Goal: Task Accomplishment & Management: Use online tool/utility

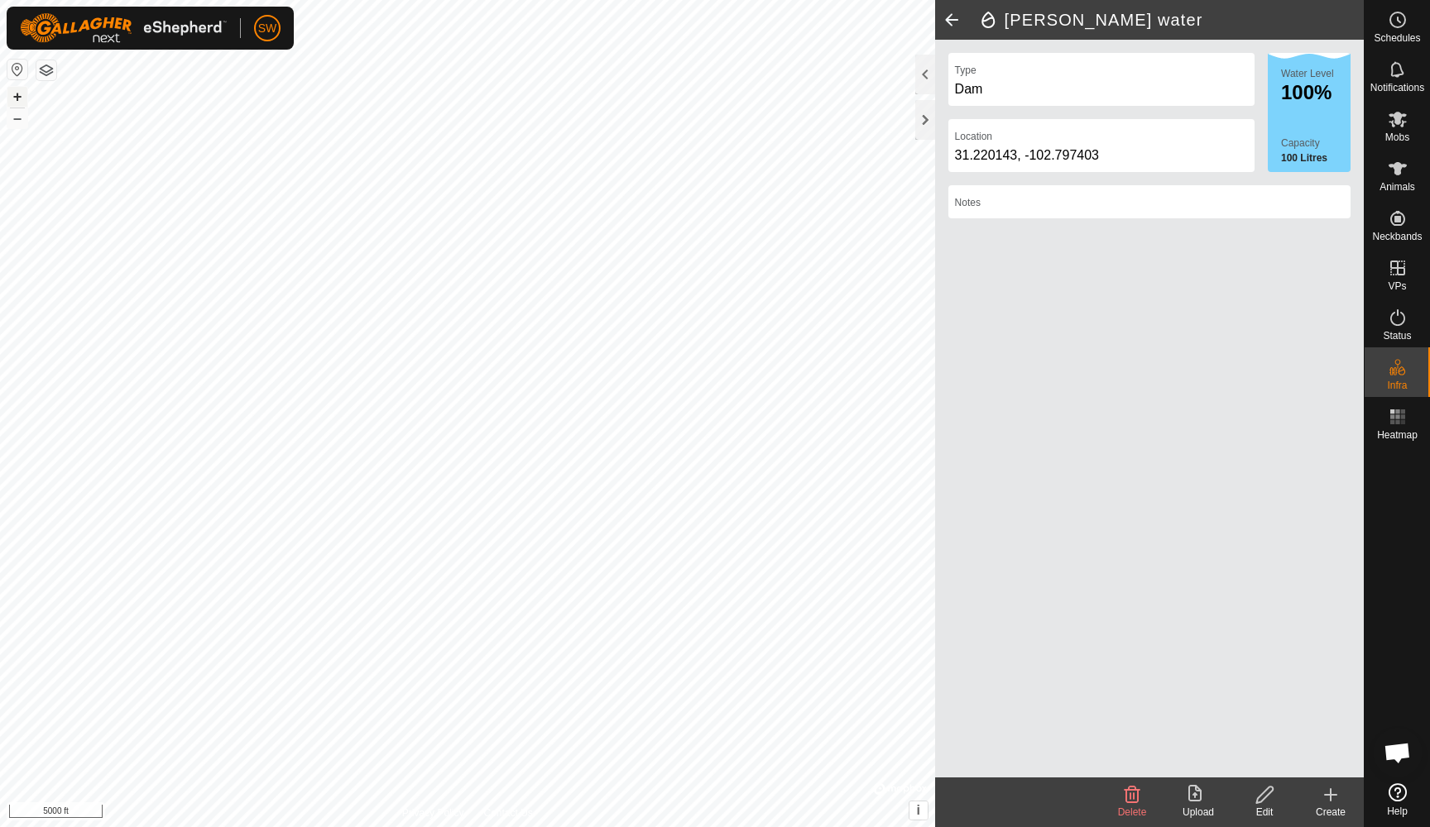
click at [17, 98] on button "+" at bounding box center [17, 97] width 20 height 20
click at [1392, 69] on icon at bounding box center [1398, 70] width 20 height 20
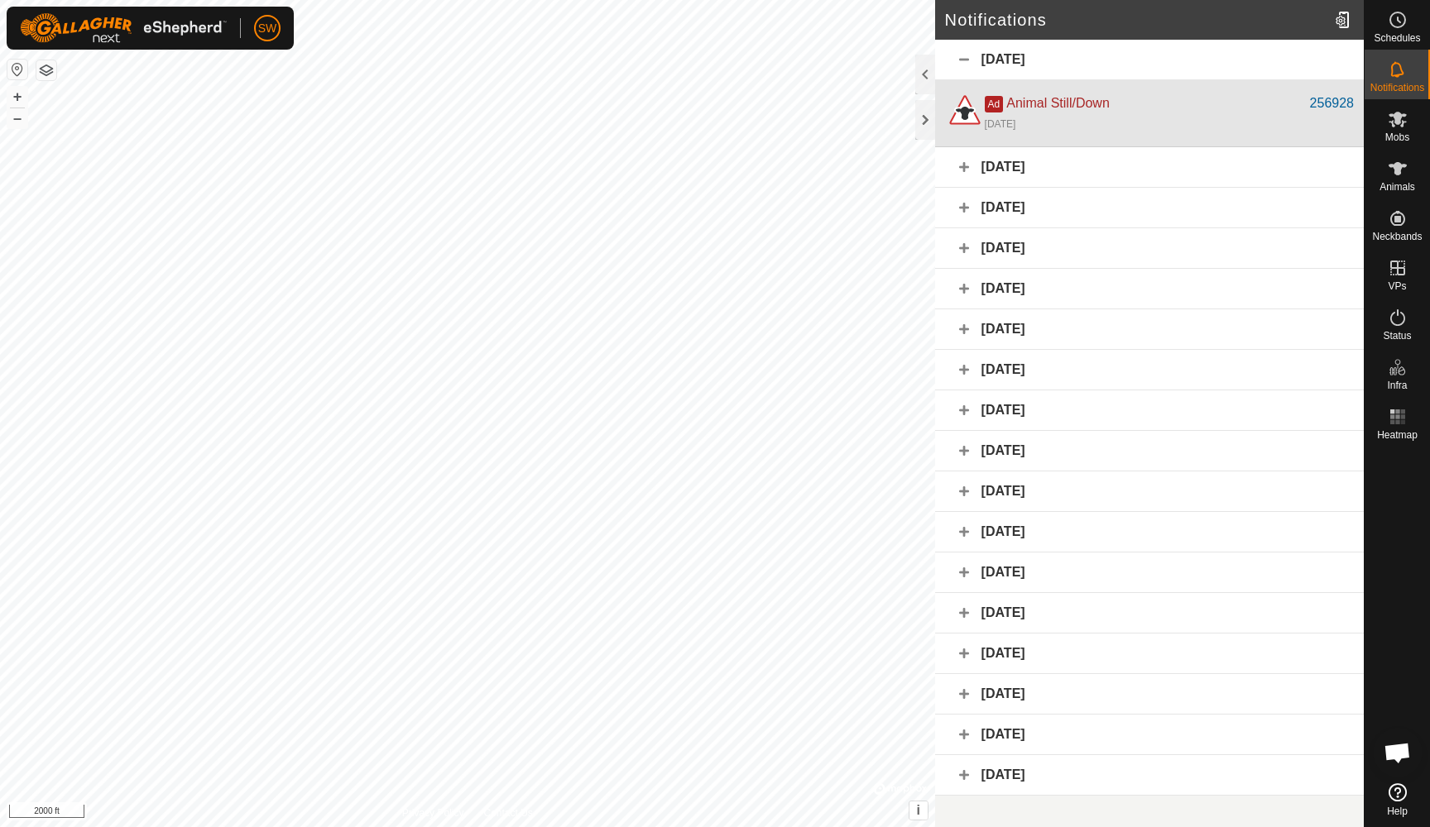
click at [1236, 106] on div "Ad Animal Still/Down" at bounding box center [1147, 103] width 325 height 20
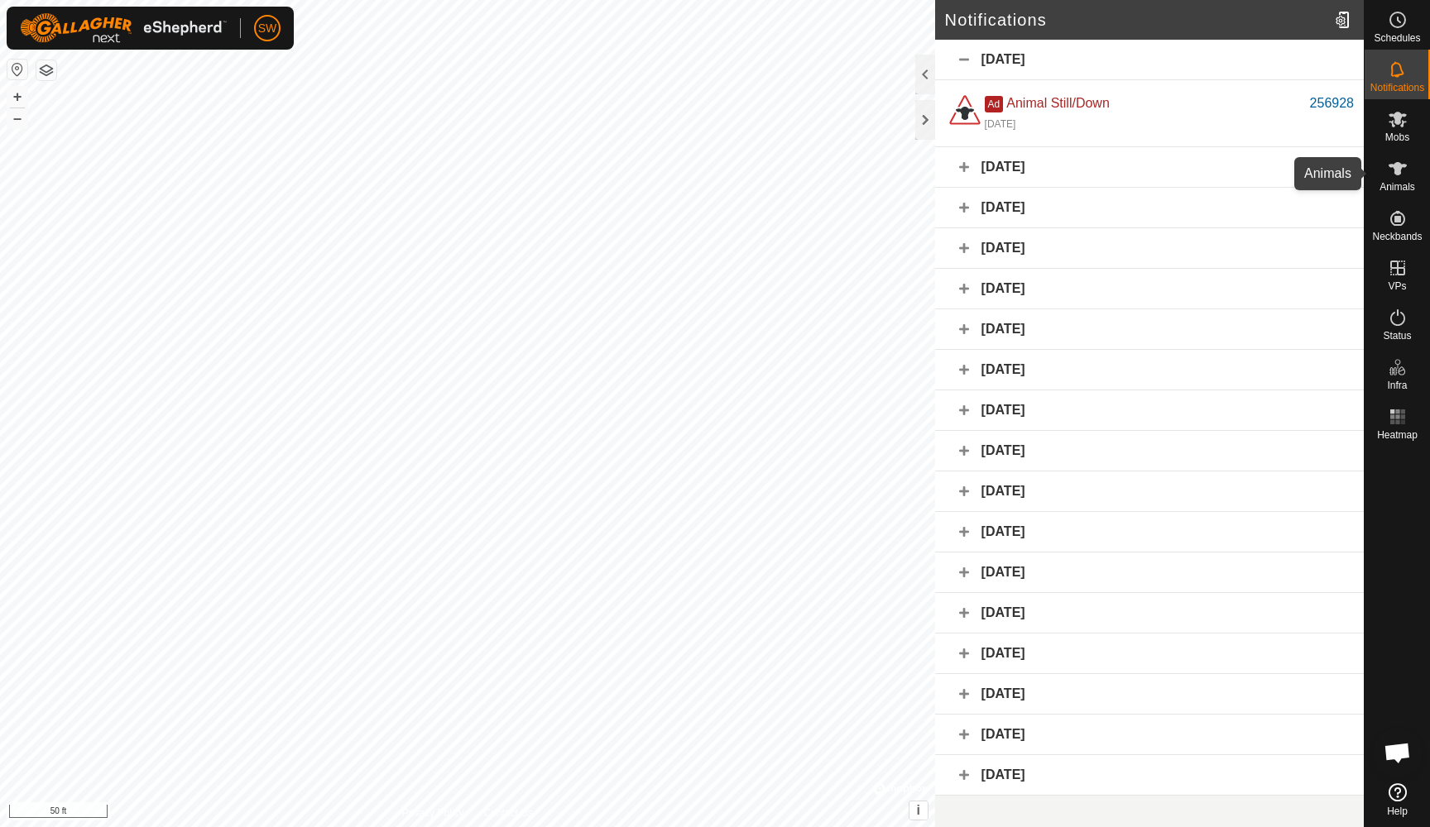
click at [1398, 164] on icon at bounding box center [1397, 168] width 18 height 13
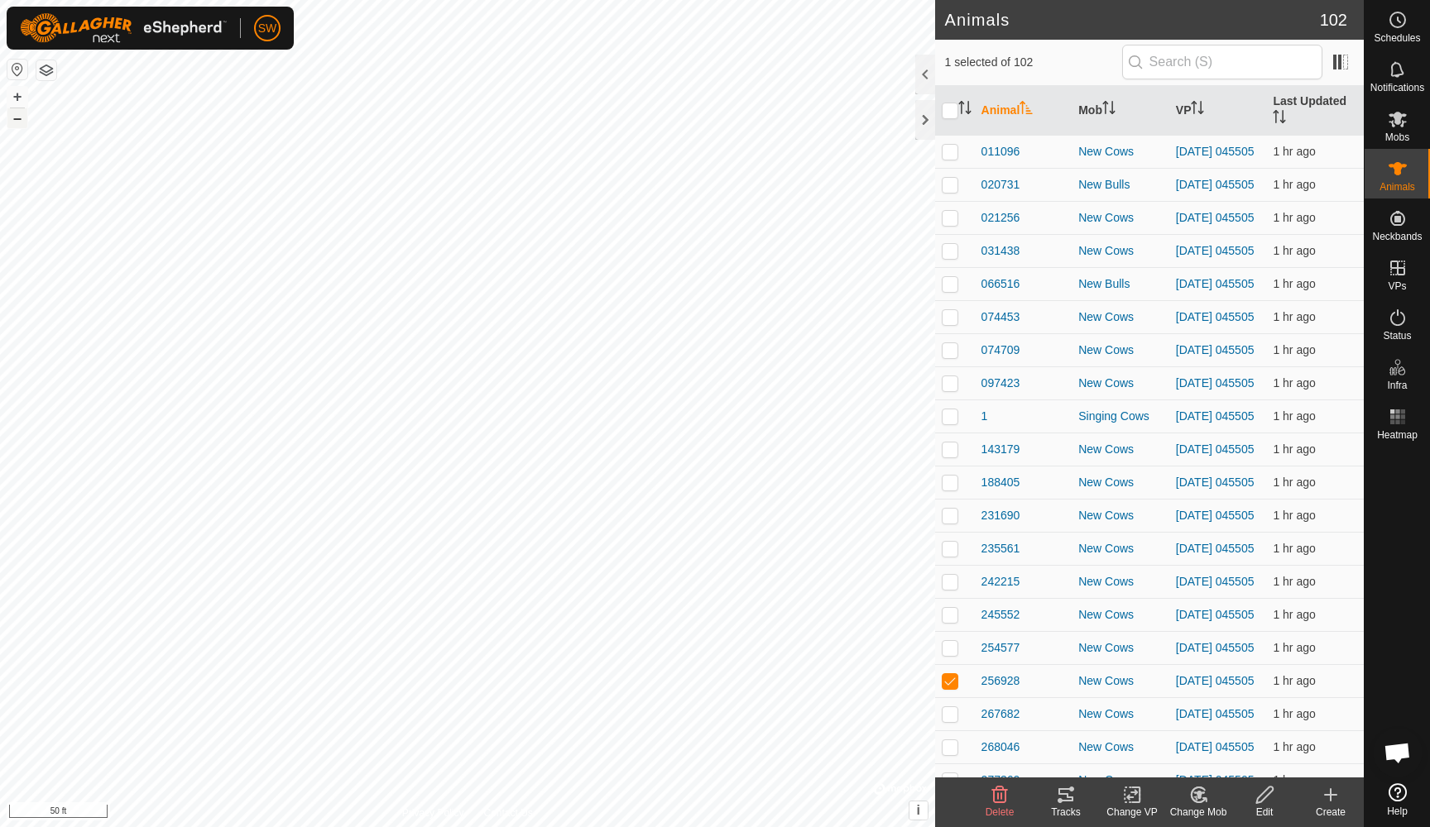
click at [22, 116] on button "–" at bounding box center [17, 118] width 20 height 20
checkbox input "true"
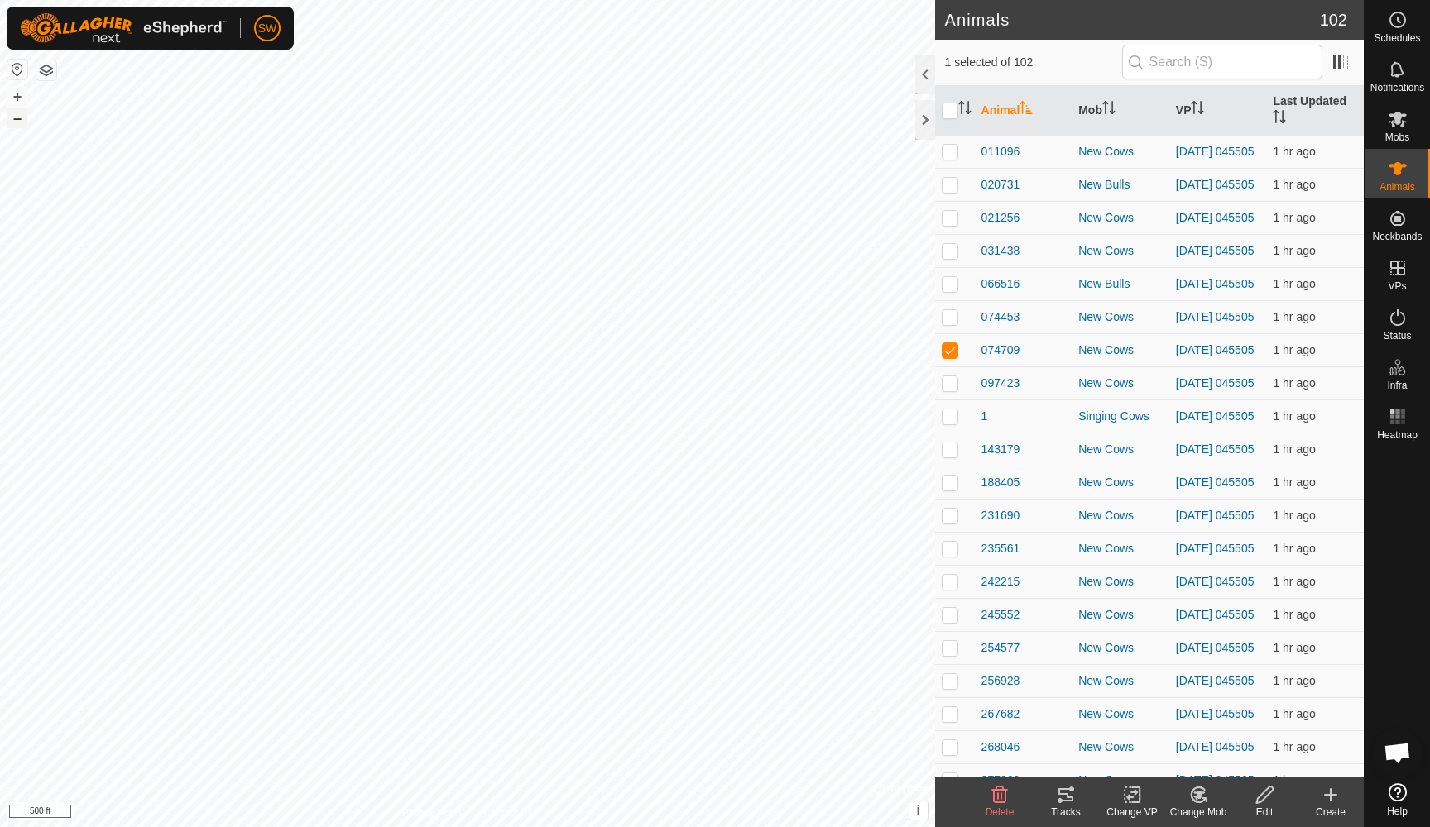
checkbox input "false"
click at [1058, 793] on icon at bounding box center [1065, 794] width 15 height 13
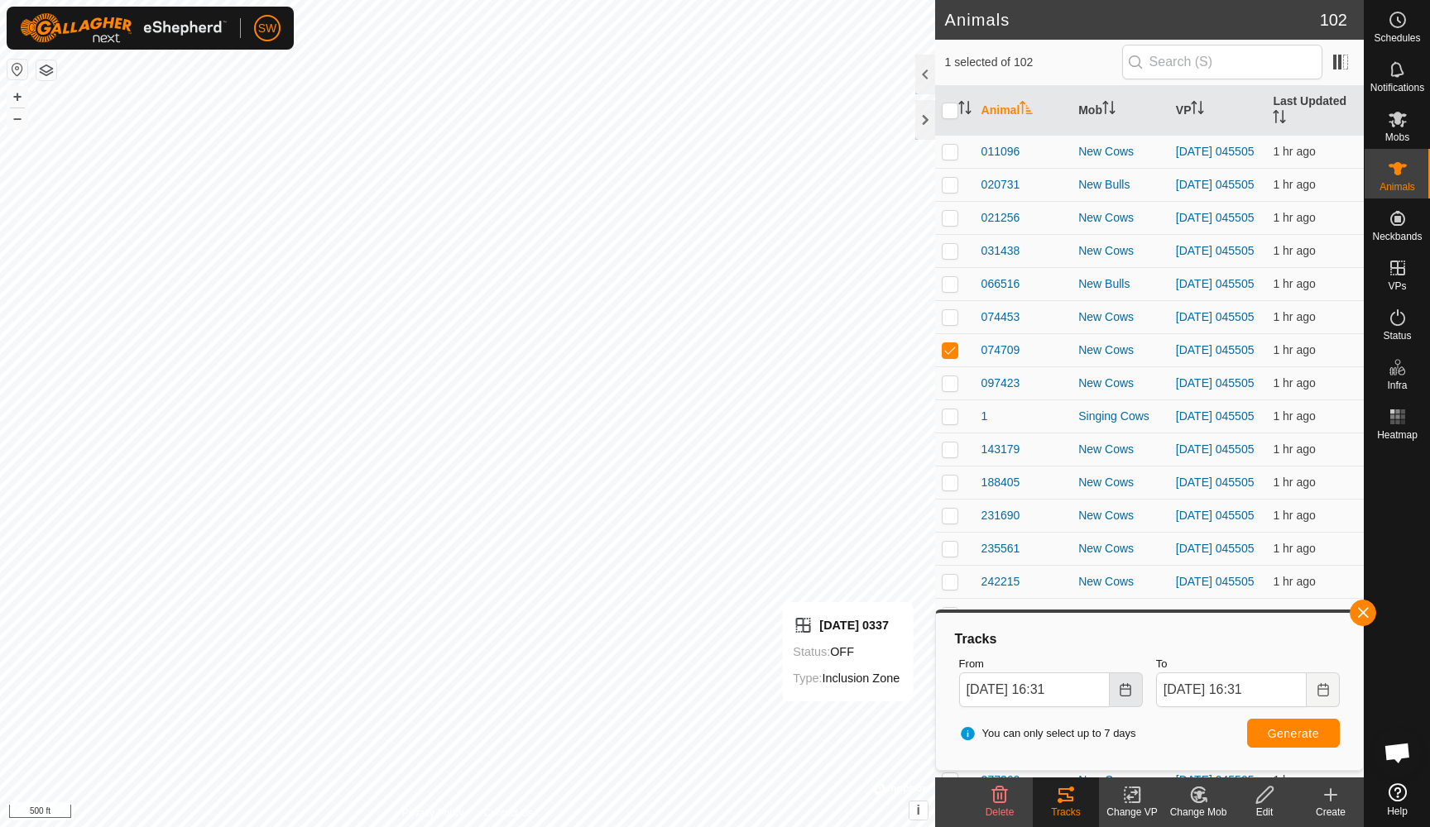
click at [1122, 697] on button "Choose Date" at bounding box center [1126, 690] width 33 height 35
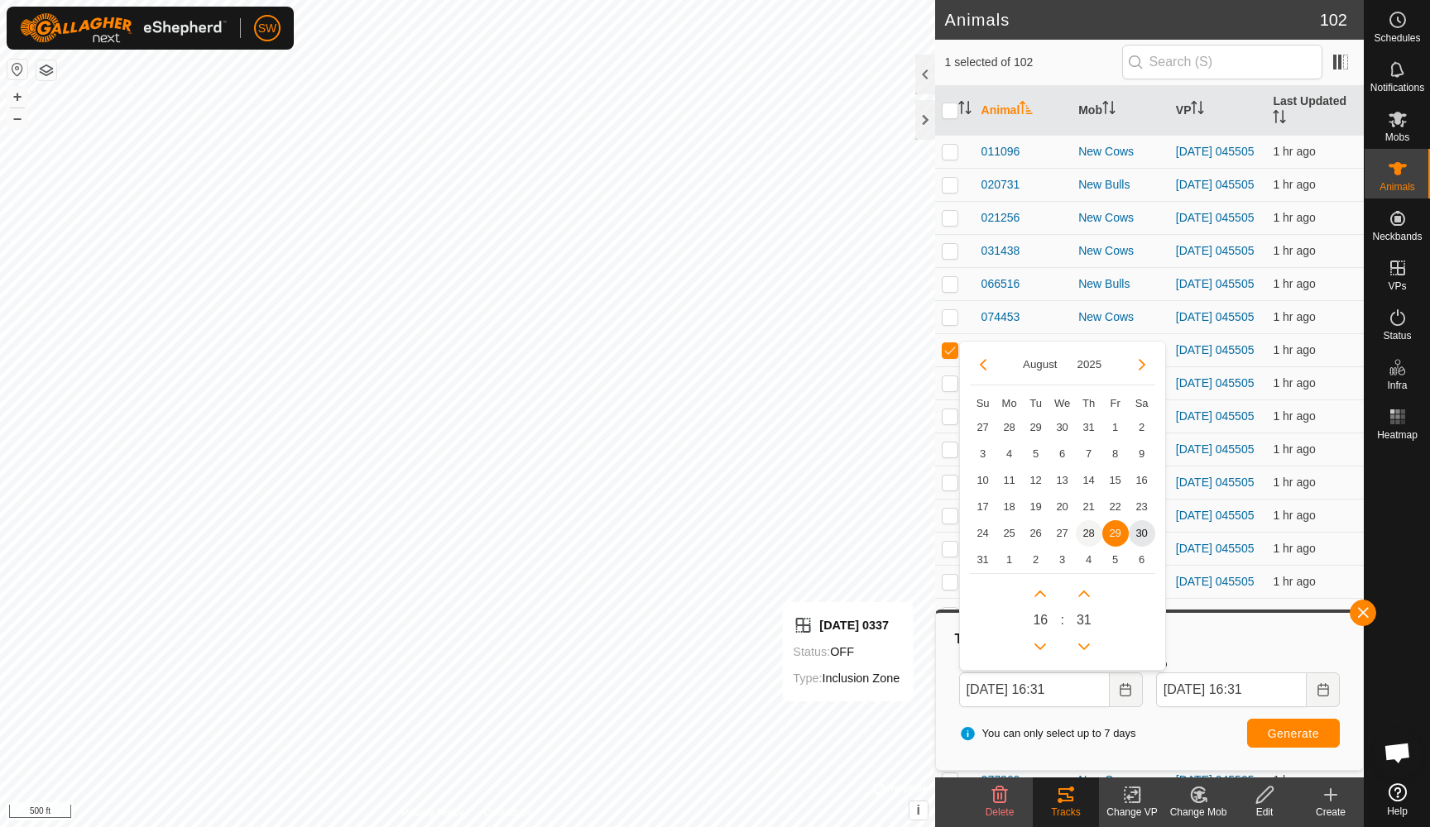
click at [1082, 534] on span "28" at bounding box center [1089, 533] width 26 height 26
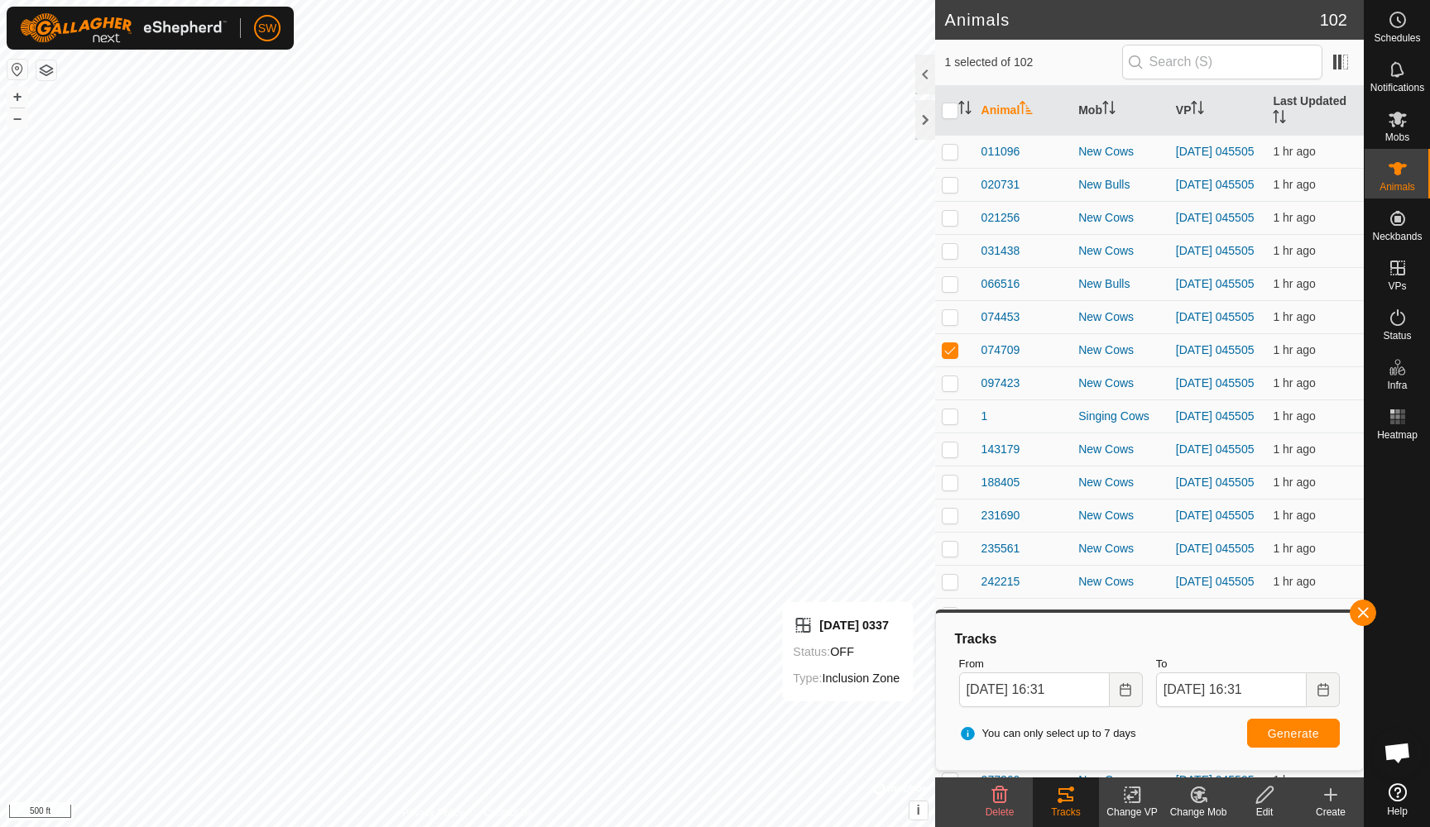
click at [1293, 733] on span "Generate" at bounding box center [1293, 733] width 51 height 13
click at [1126, 681] on button "Choose Date" at bounding box center [1126, 690] width 33 height 35
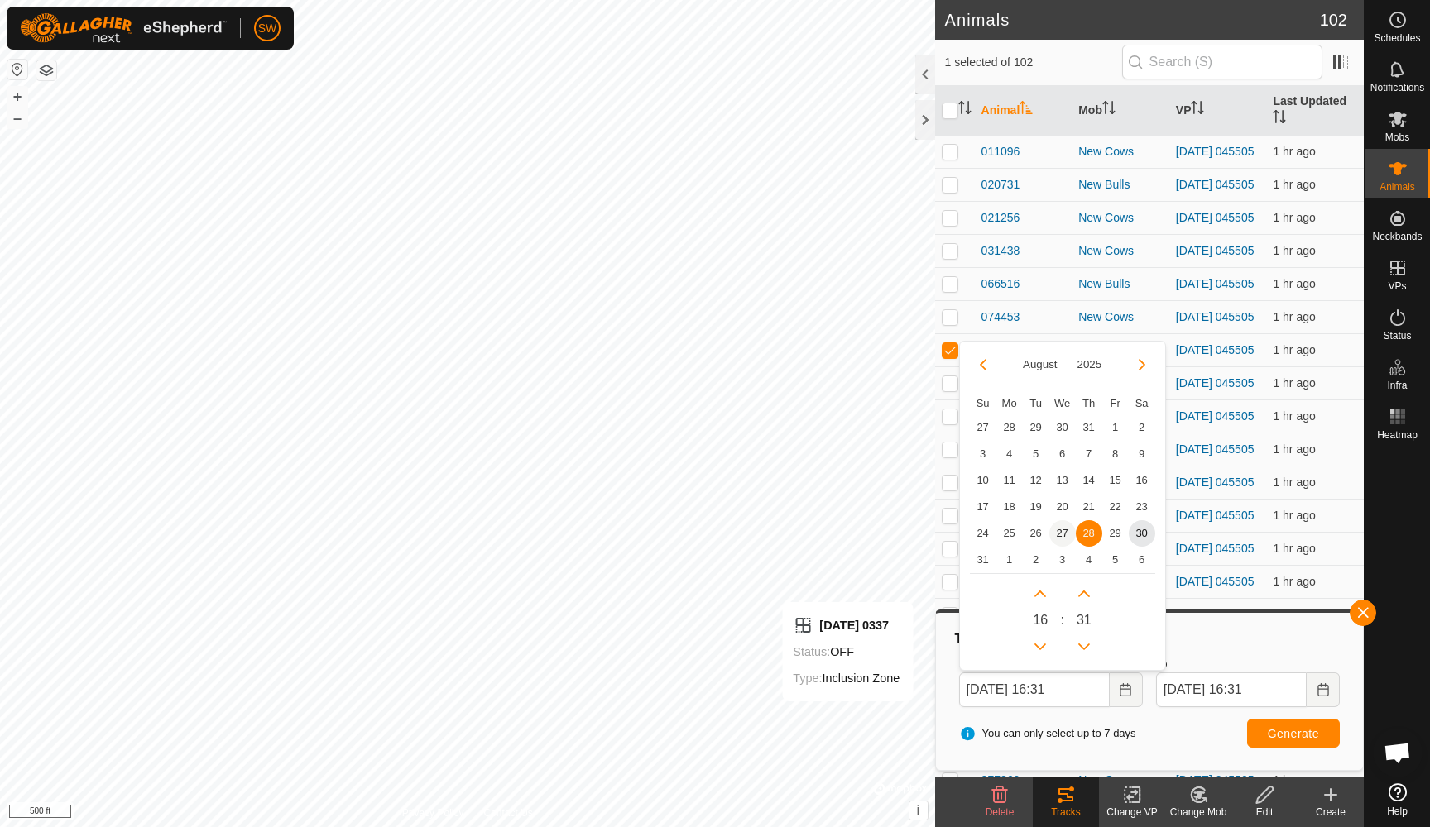
click at [1062, 534] on span "27" at bounding box center [1062, 533] width 26 height 26
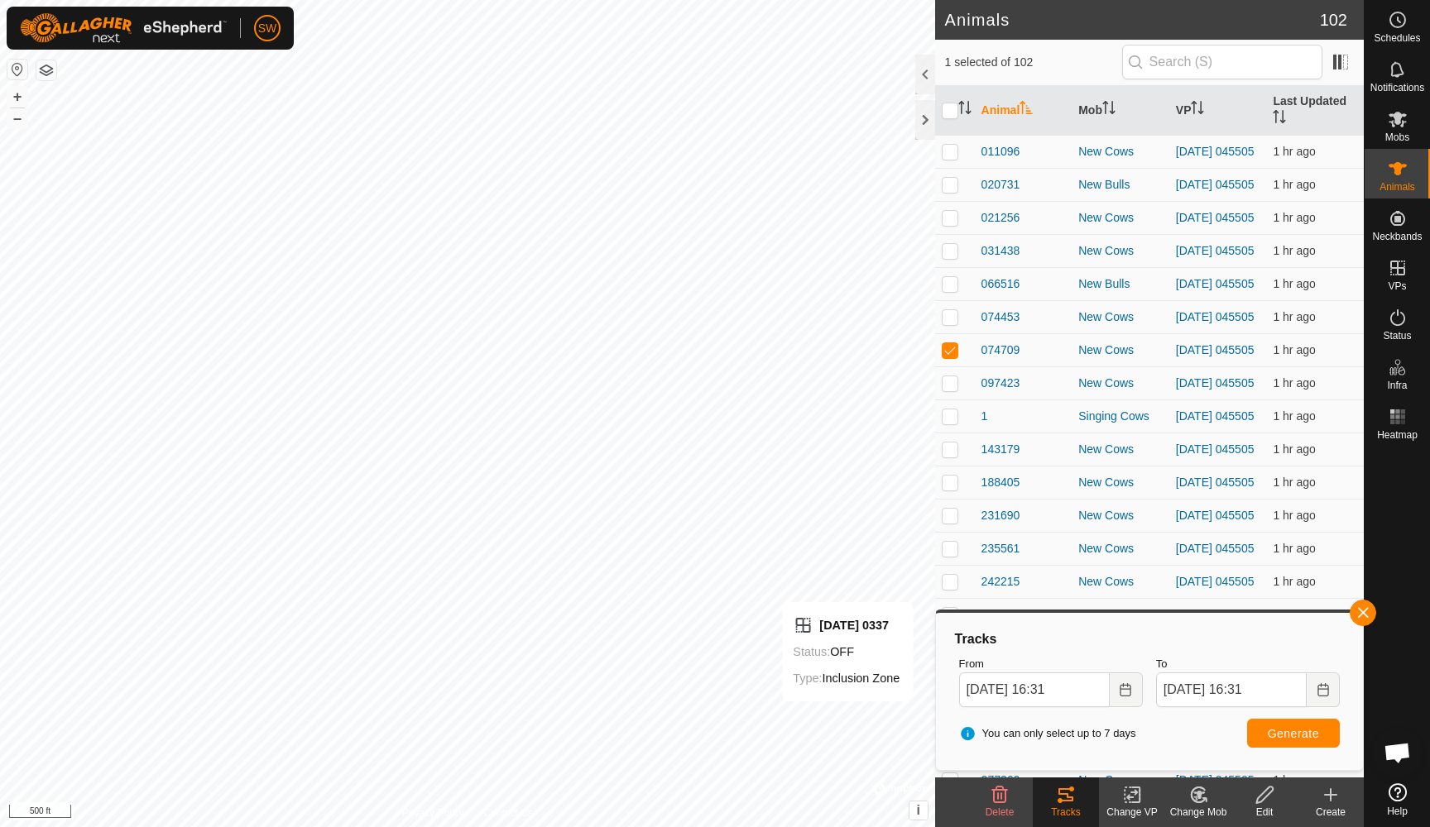
click at [1274, 727] on span "Generate" at bounding box center [1293, 733] width 51 height 13
click at [1115, 691] on button "Choose Date" at bounding box center [1126, 690] width 33 height 35
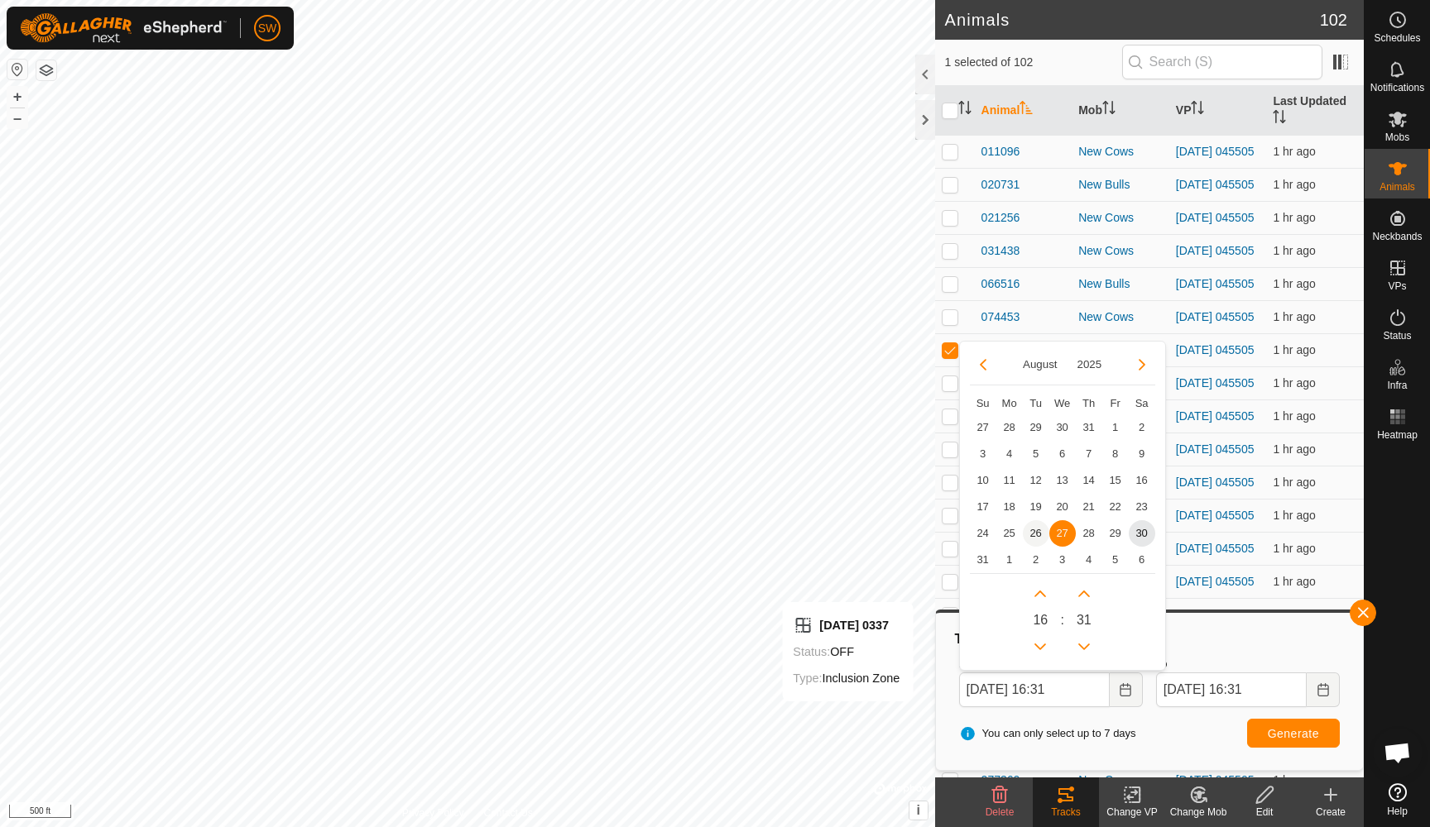
click at [1033, 536] on span "26" at bounding box center [1036, 533] width 26 height 26
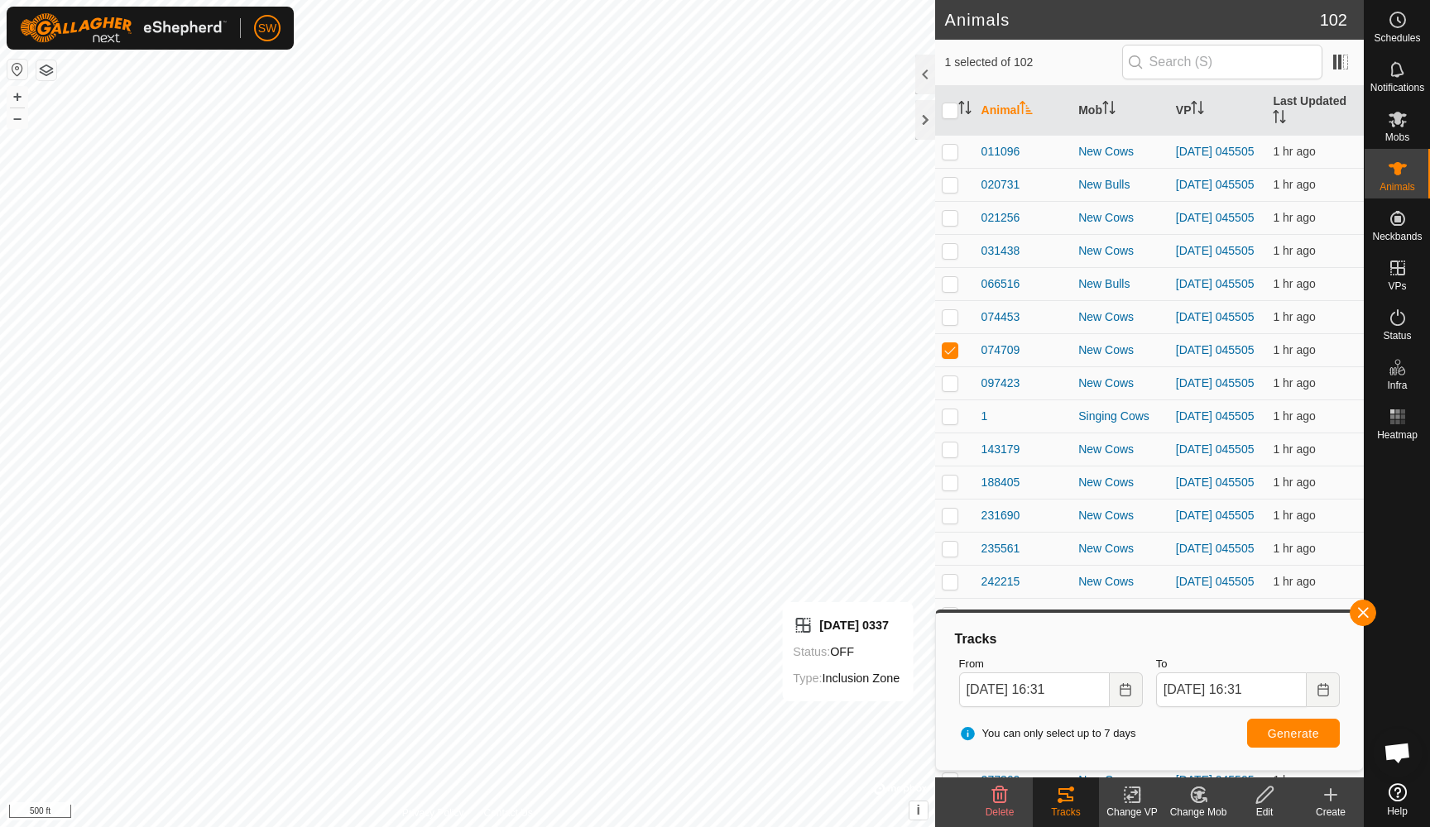
click at [1302, 736] on span "Generate" at bounding box center [1293, 733] width 51 height 13
click at [1119, 695] on icon "Choose Date" at bounding box center [1125, 689] width 13 height 13
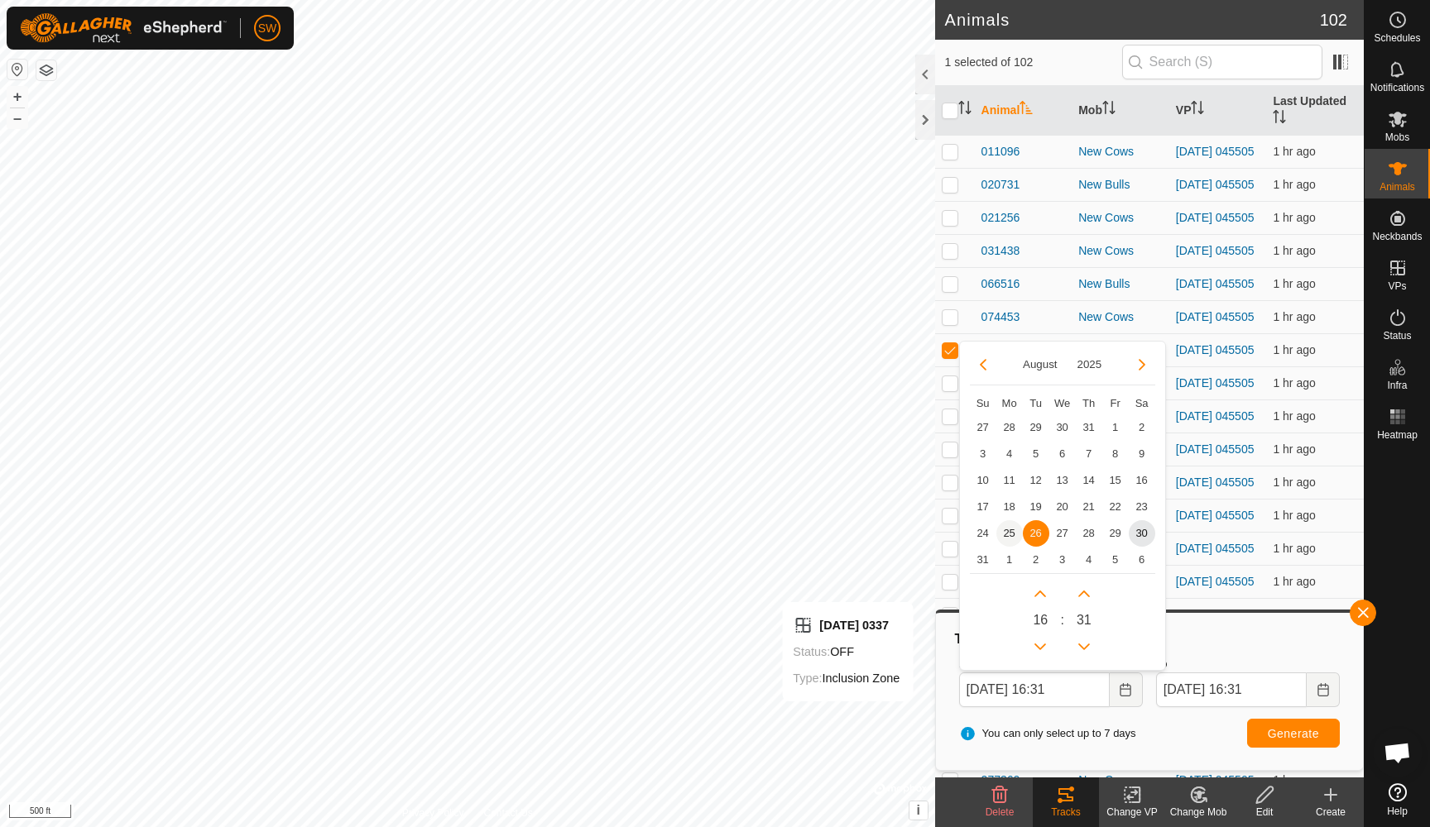
click at [1010, 534] on span "25" at bounding box center [1009, 533] width 26 height 26
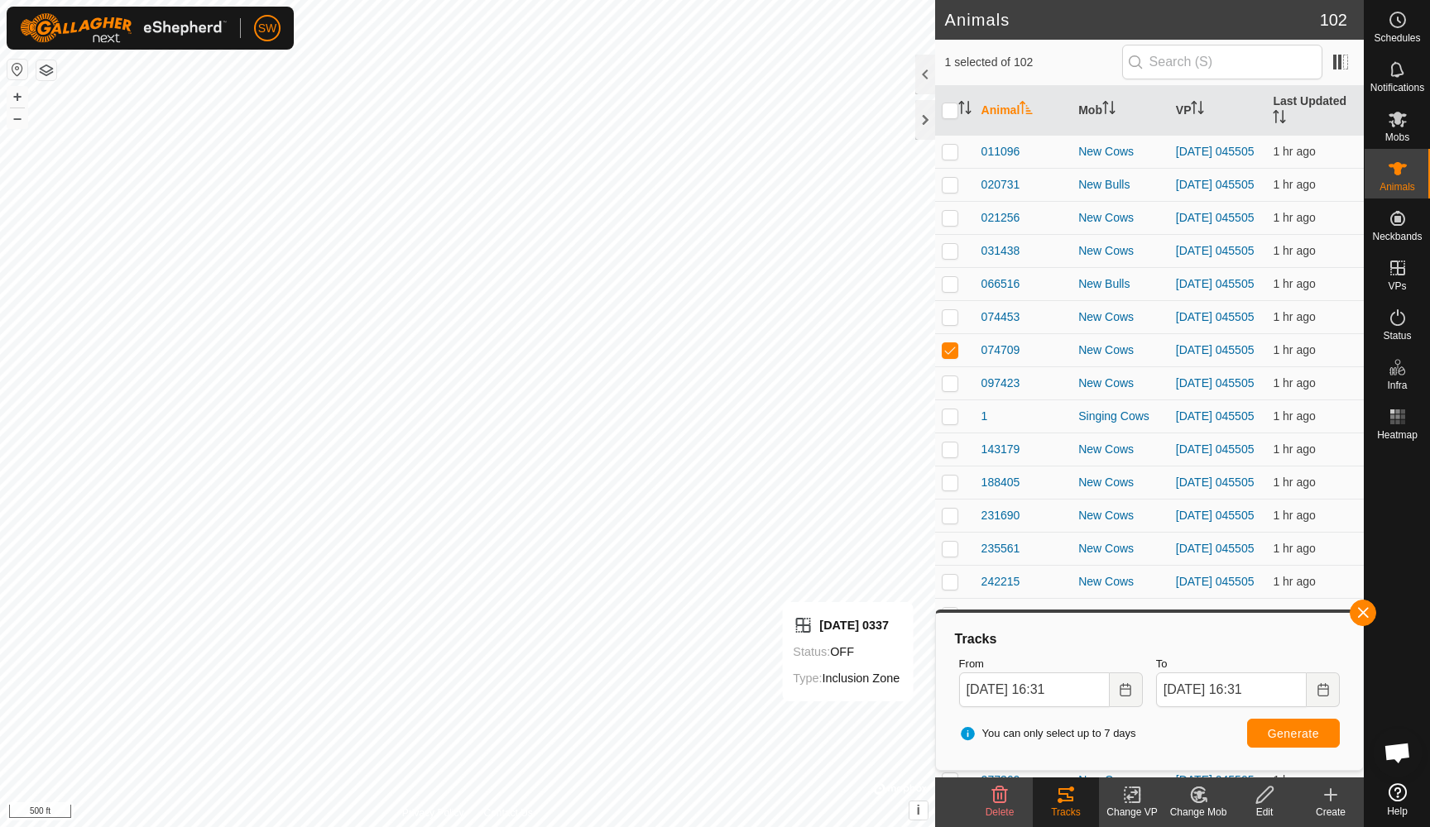
click at [1268, 739] on span "Generate" at bounding box center [1293, 733] width 51 height 13
click at [1124, 690] on icon "Choose Date" at bounding box center [1125, 689] width 13 height 13
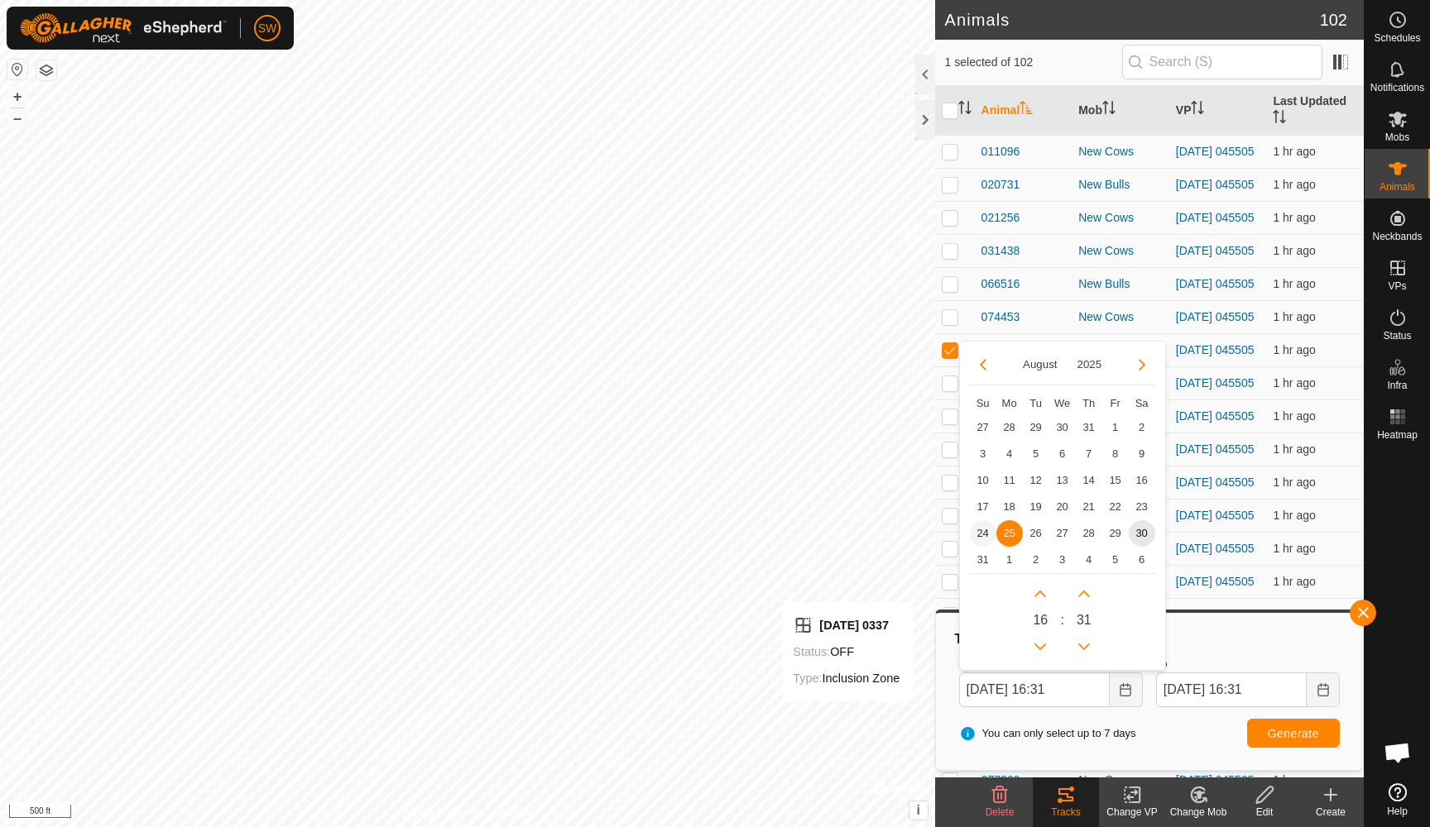
click at [984, 530] on span "24" at bounding box center [983, 533] width 26 height 26
type input "[DATE] 16:31"
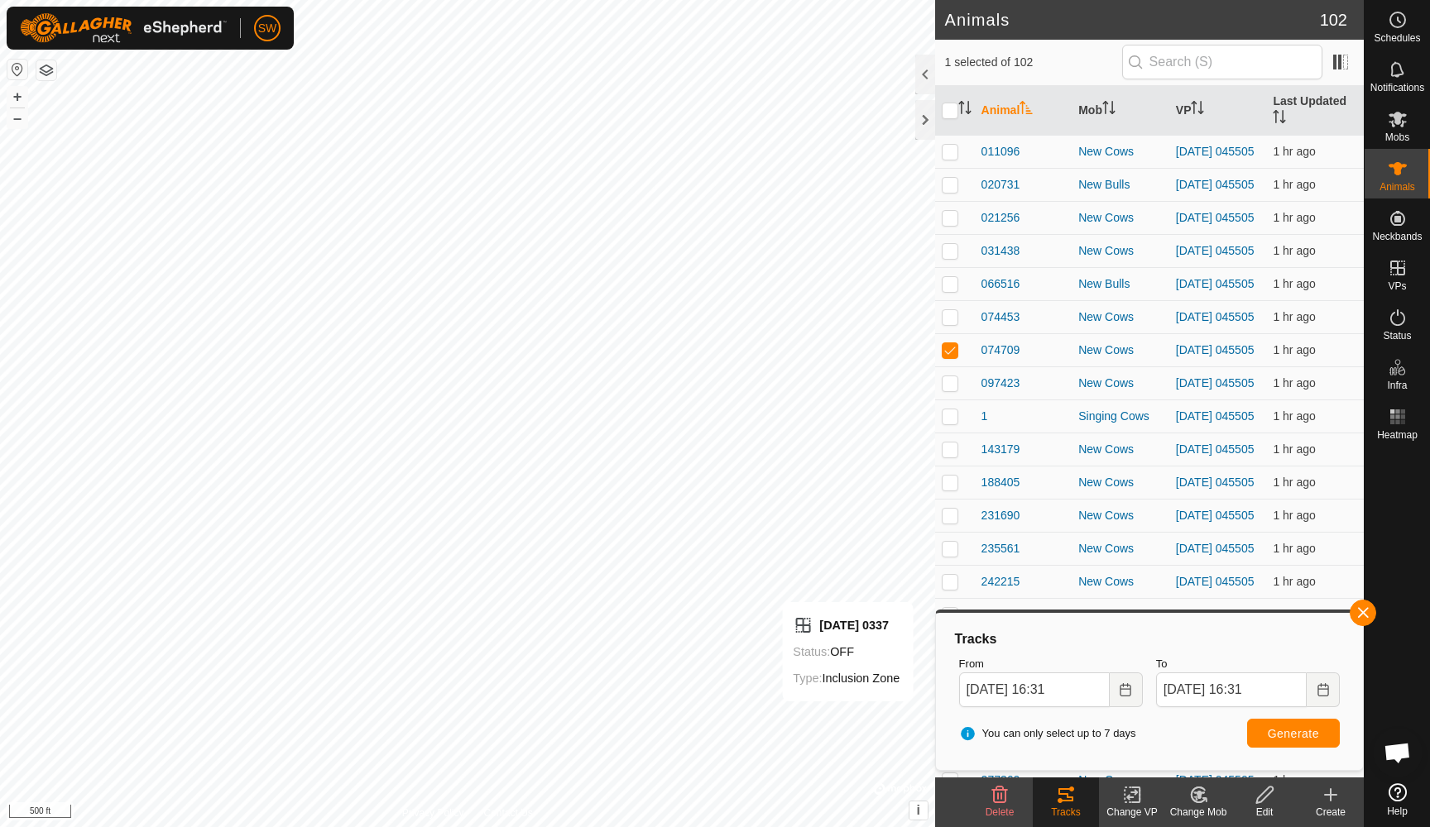
click at [1270, 727] on span "Generate" at bounding box center [1293, 733] width 51 height 13
click at [1006, 359] on span "074709" at bounding box center [1000, 350] width 39 height 17
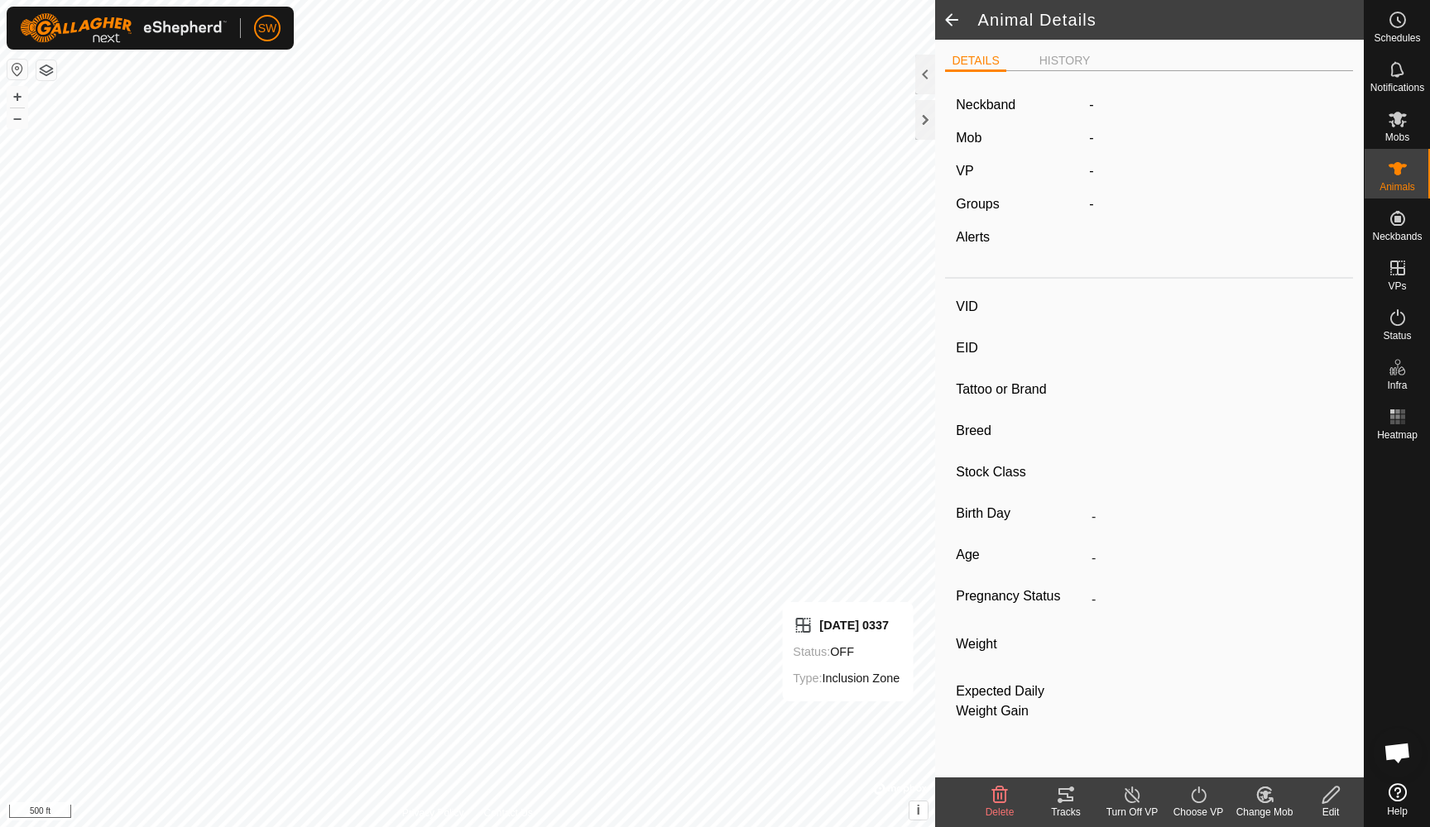
type input "074709"
type input "-"
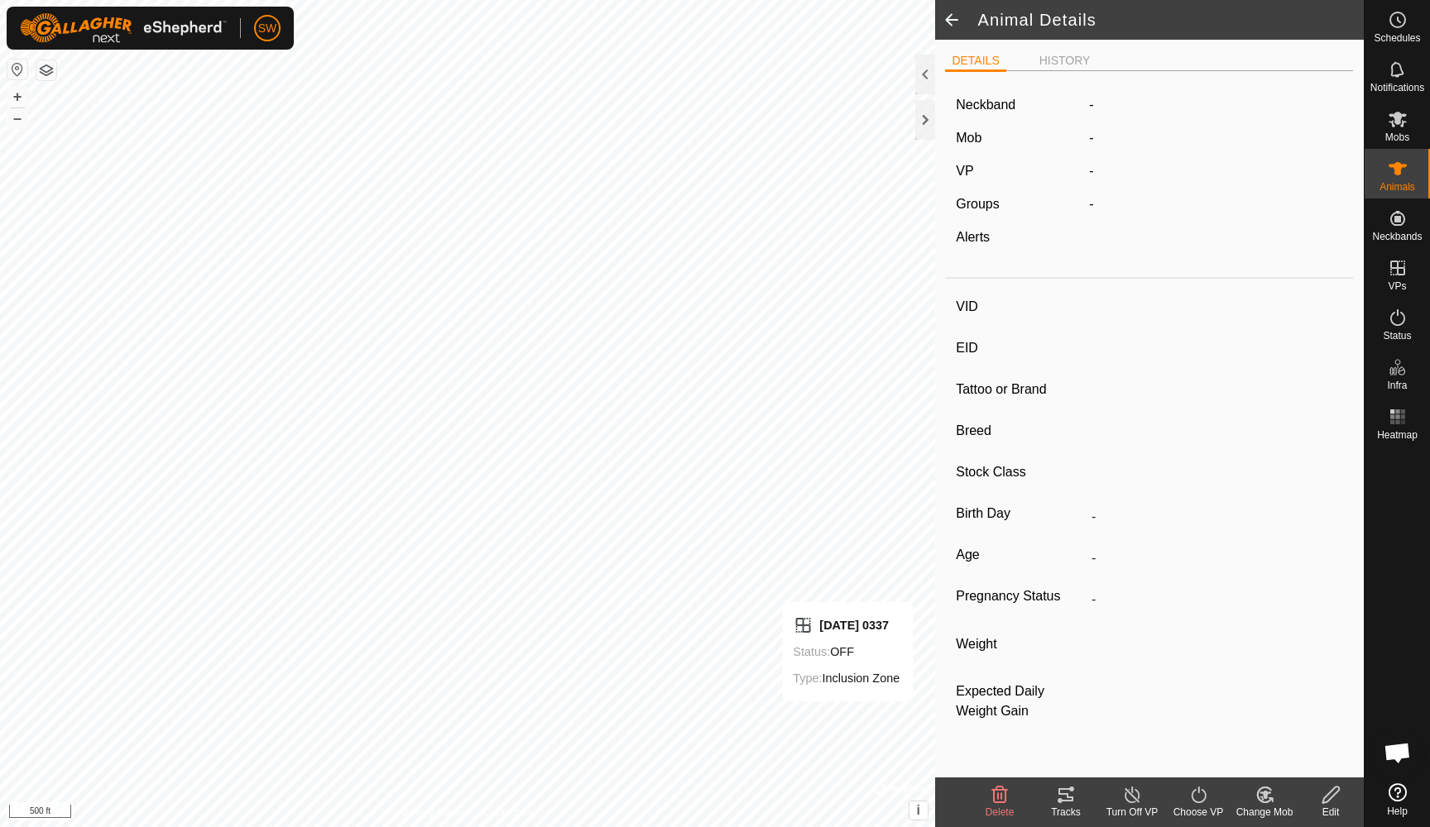
type input "-"
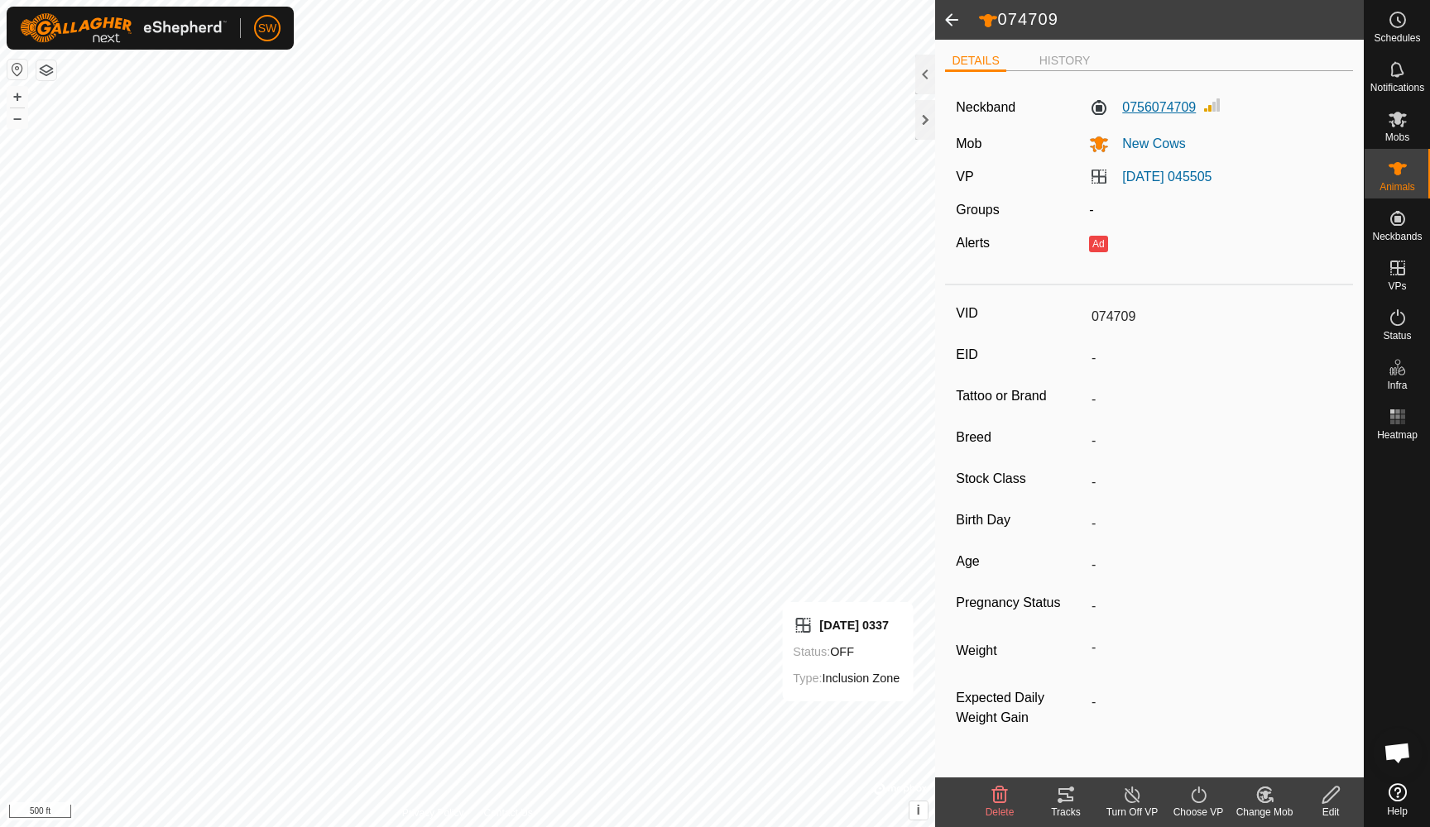
click at [1151, 106] on label "0756074709" at bounding box center [1142, 108] width 107 height 20
